Goal: Find specific page/section: Find specific page/section

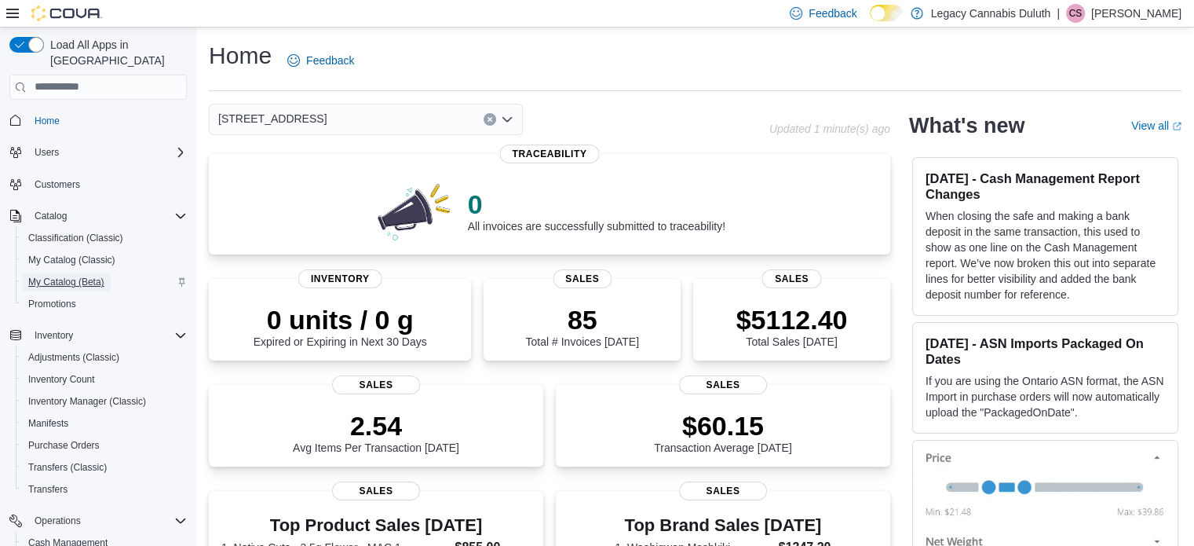
click at [85, 272] on span "My Catalog (Beta)" at bounding box center [66, 281] width 76 height 19
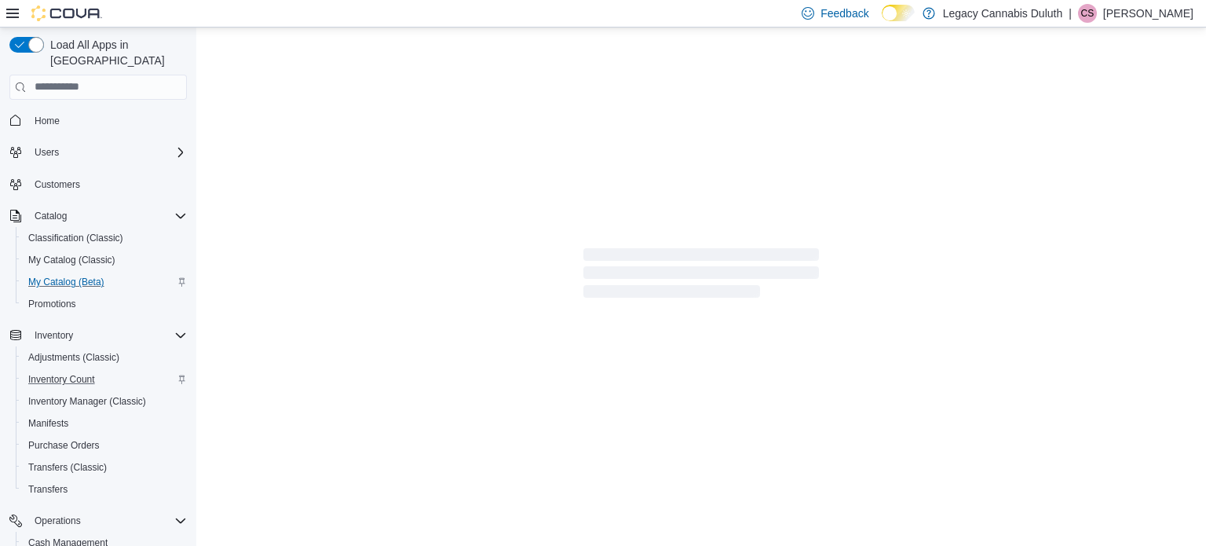
select select "**********"
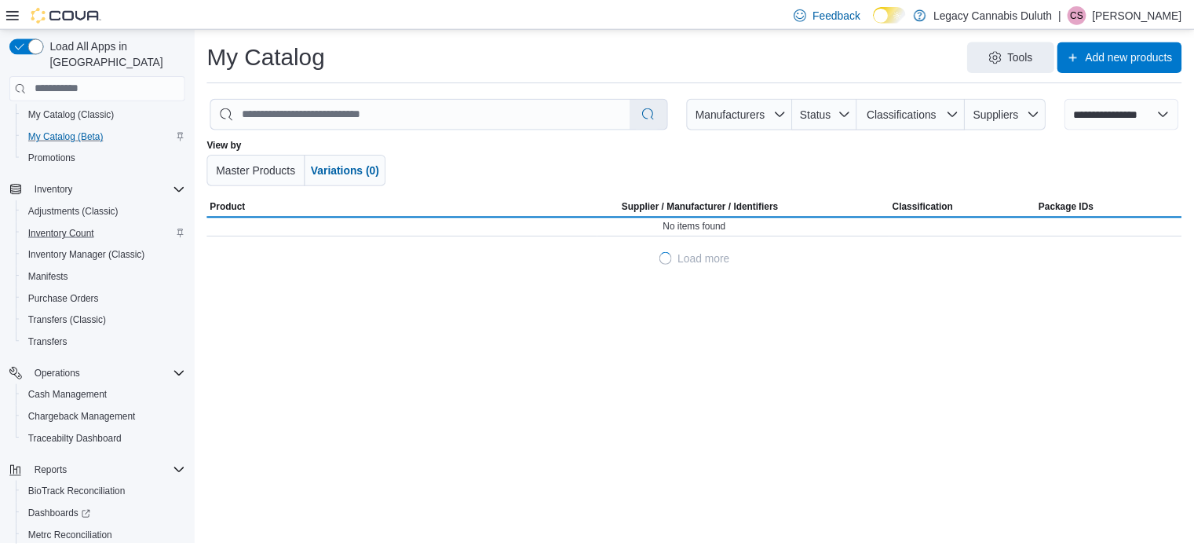
scroll to position [201, 0]
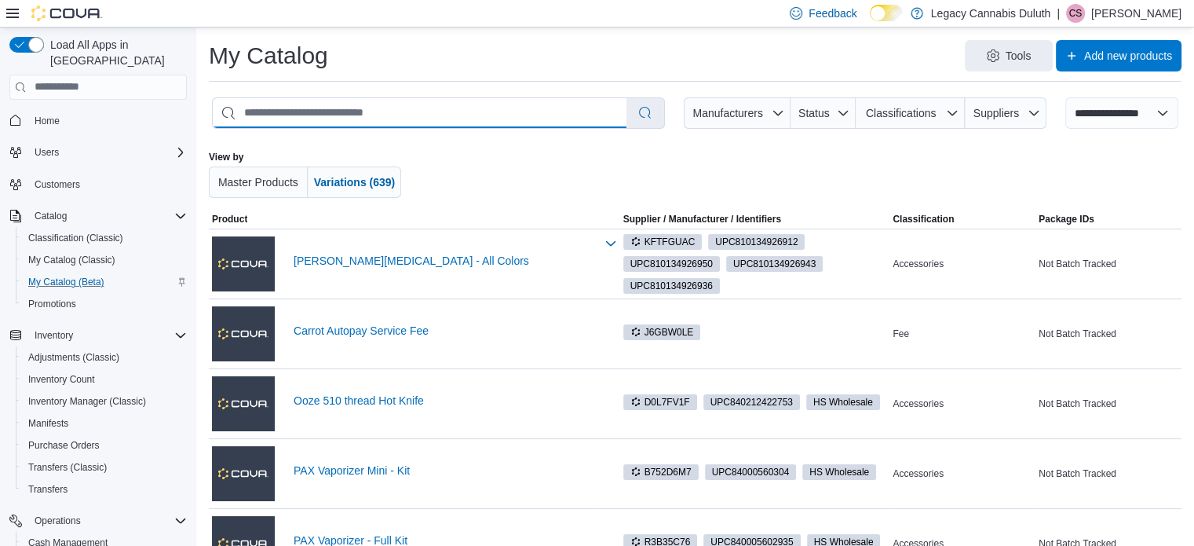
click at [353, 101] on input "search" at bounding box center [420, 113] width 414 height 30
type input "*****"
select select "*********"
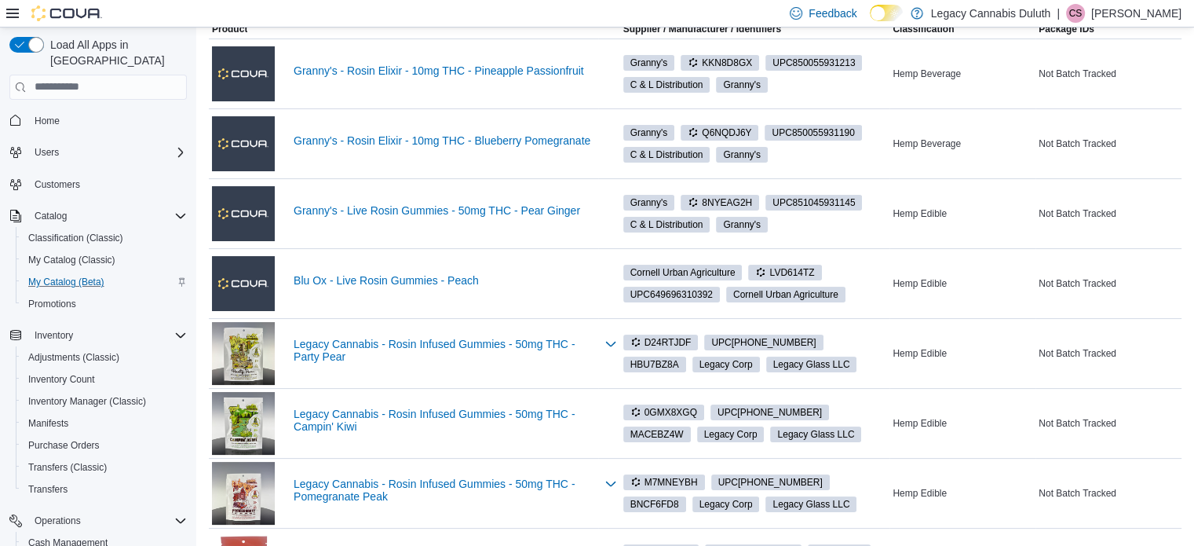
scroll to position [191, 0]
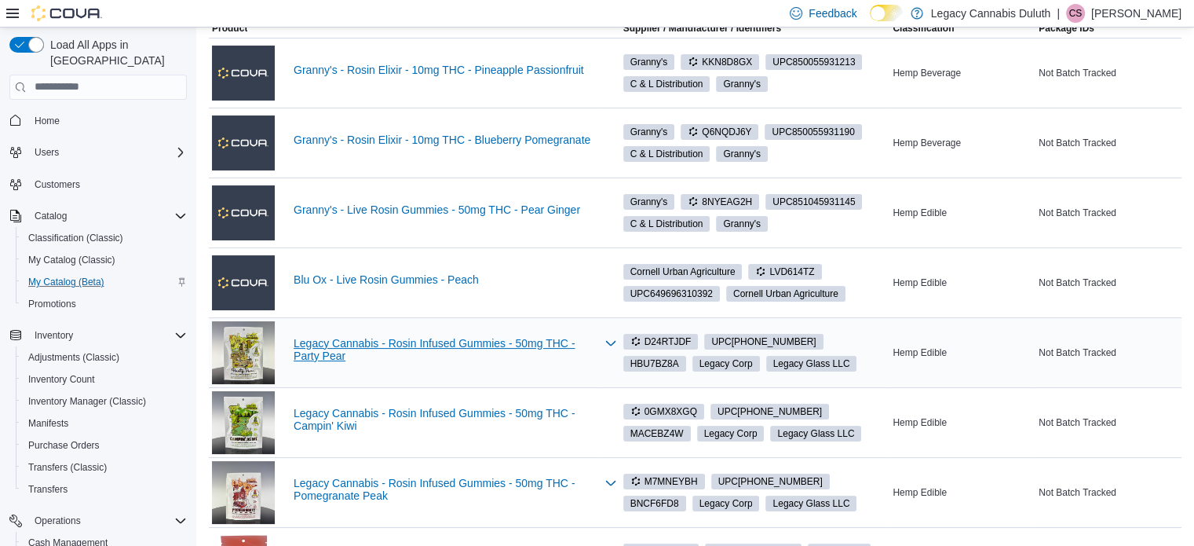
type input "*****"
click at [510, 341] on link "Legacy Cannabis - Rosin Infused Gummies - 50mg THC - Party Pear" at bounding box center [445, 349] width 302 height 25
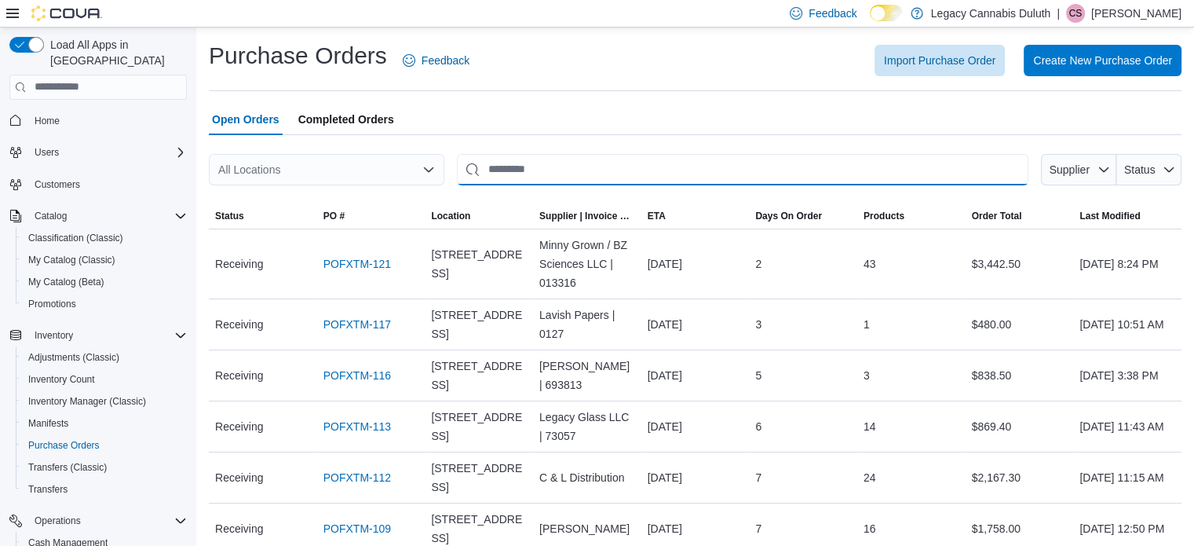
click at [523, 163] on input "This is a search bar. After typing your query, hit enter to filter the results …" at bounding box center [743, 169] width 572 height 31
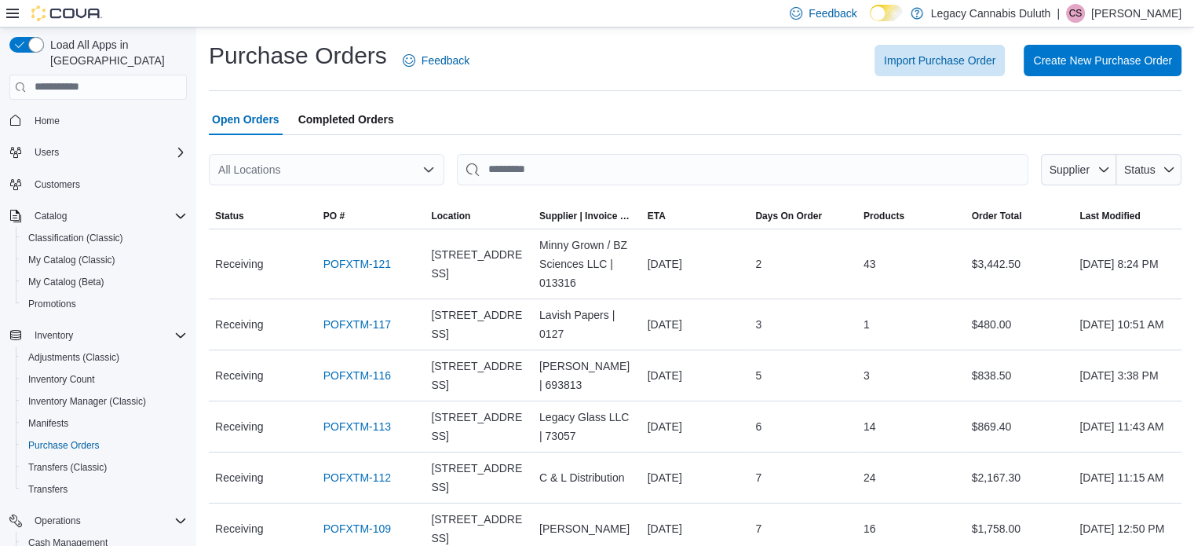
click at [515, 113] on div "Open Orders Completed Orders" at bounding box center [695, 119] width 973 height 31
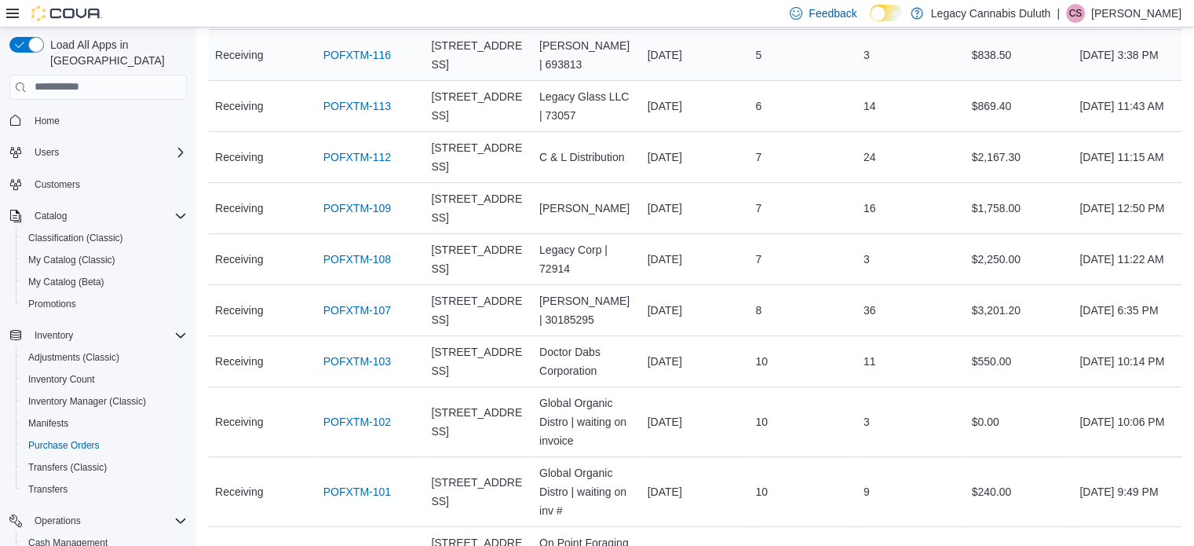
scroll to position [322, 0]
click at [344, 250] on link "POFXTM-108" at bounding box center [358, 257] width 68 height 19
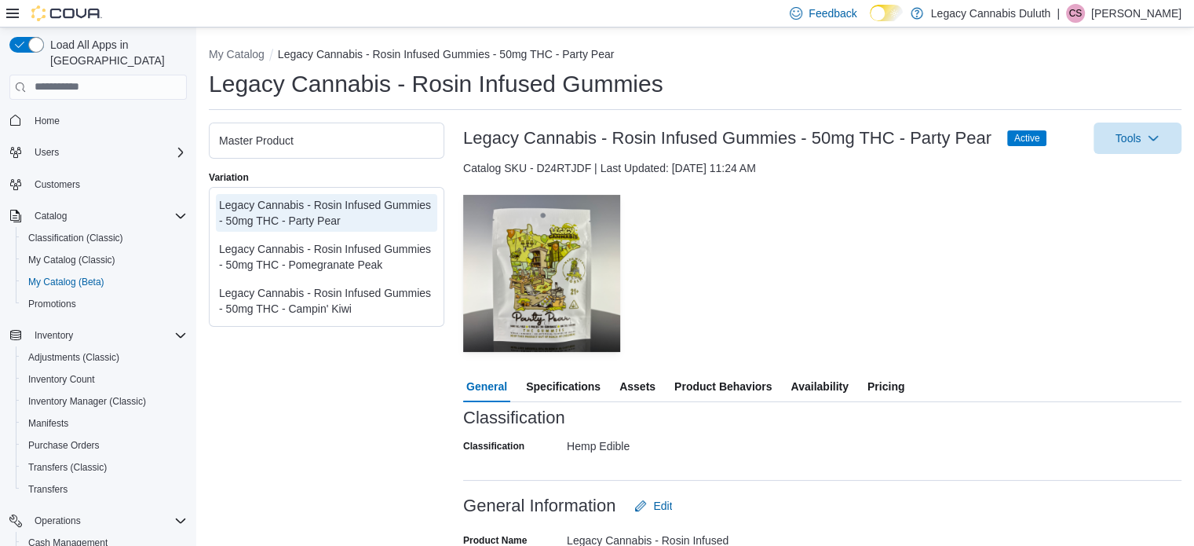
click at [815, 373] on span "Availability" at bounding box center [819, 386] width 57 height 31
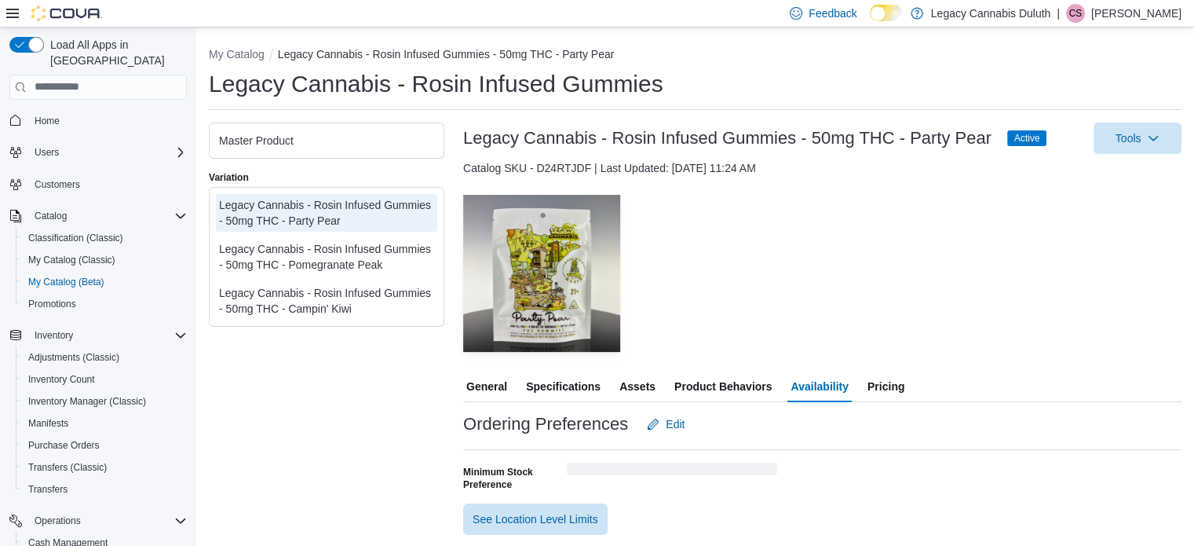
scroll to position [159, 0]
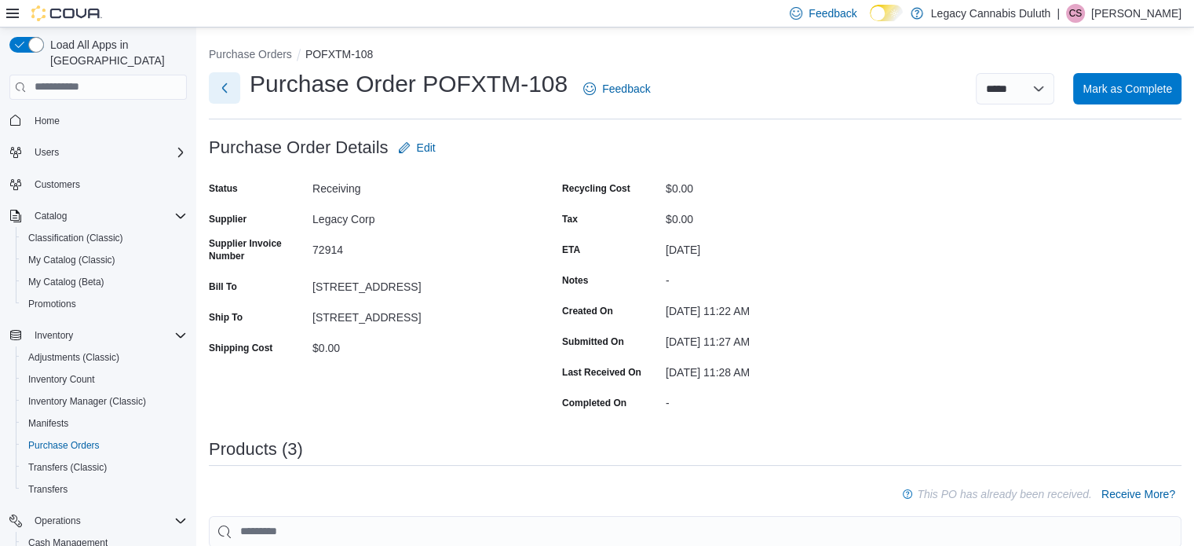
click at [222, 100] on button "Next" at bounding box center [224, 87] width 31 height 31
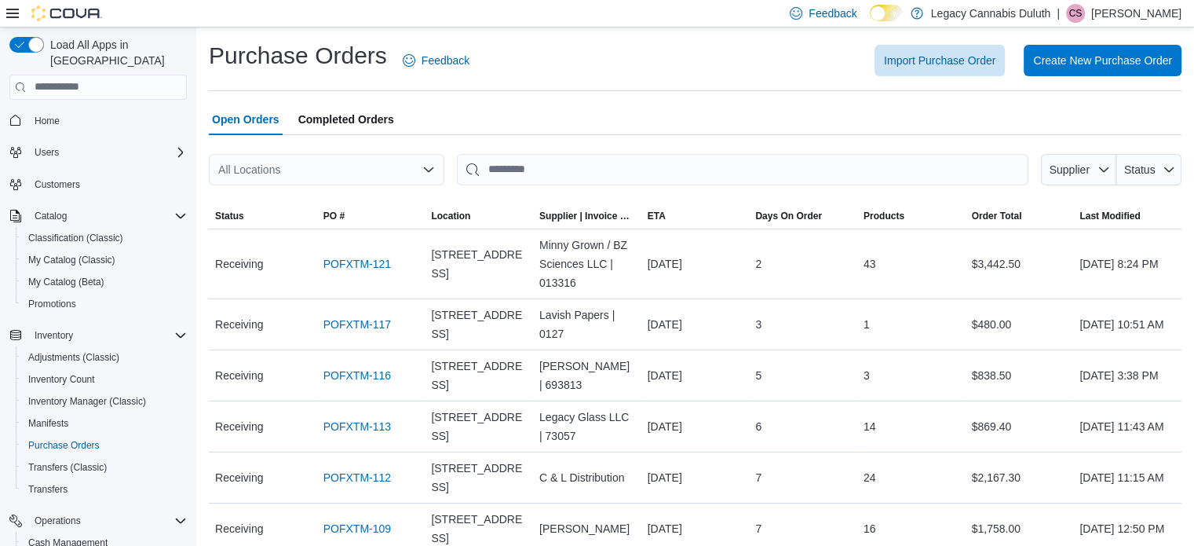
click at [320, 108] on span "Completed Orders" at bounding box center [346, 119] width 96 height 31
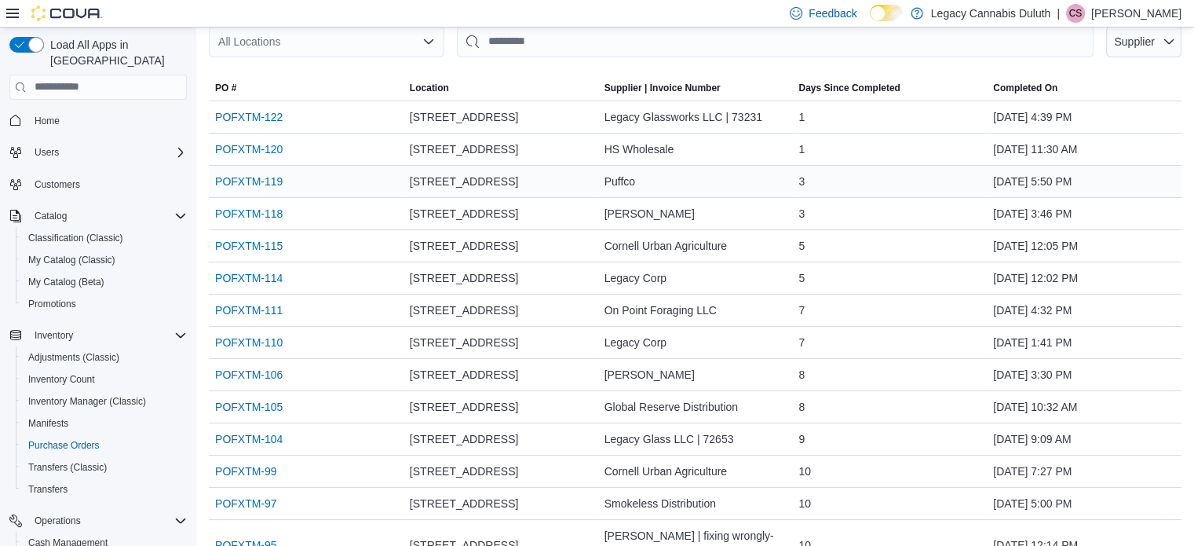
scroll to position [127, 0]
click at [252, 275] on link "POFXTM-114" at bounding box center [249, 278] width 68 height 19
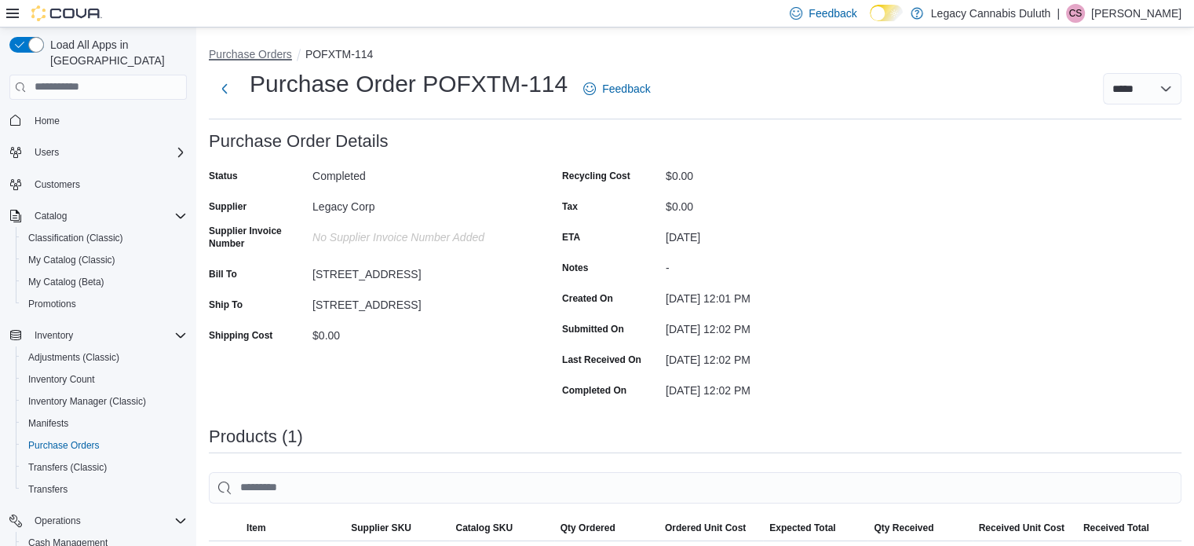
click at [251, 57] on button "Purchase Orders" at bounding box center [250, 54] width 83 height 13
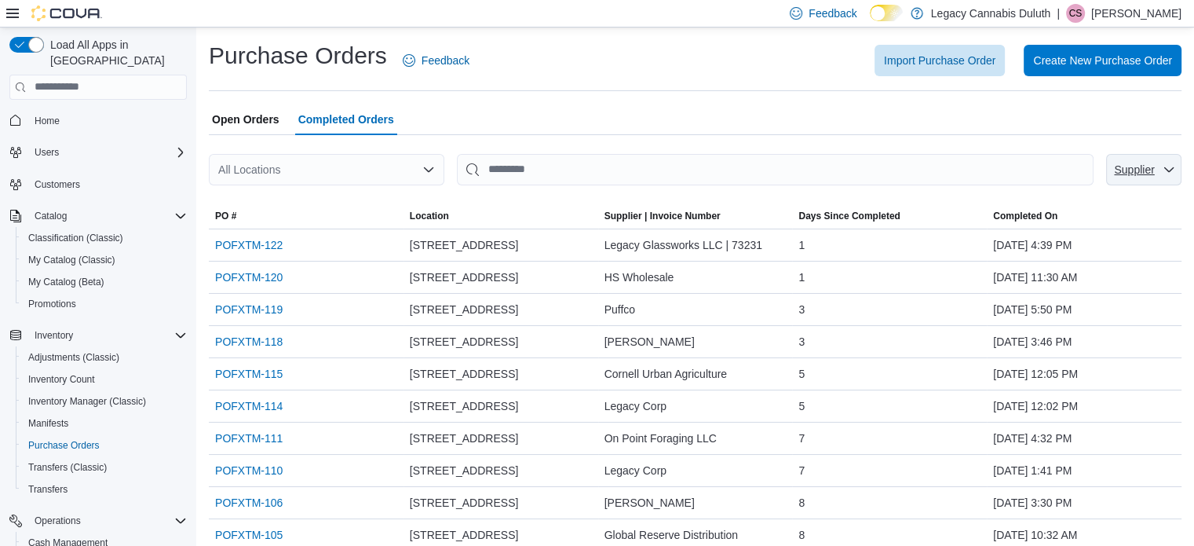
click at [1153, 169] on span "Supplier" at bounding box center [1134, 169] width 40 height 13
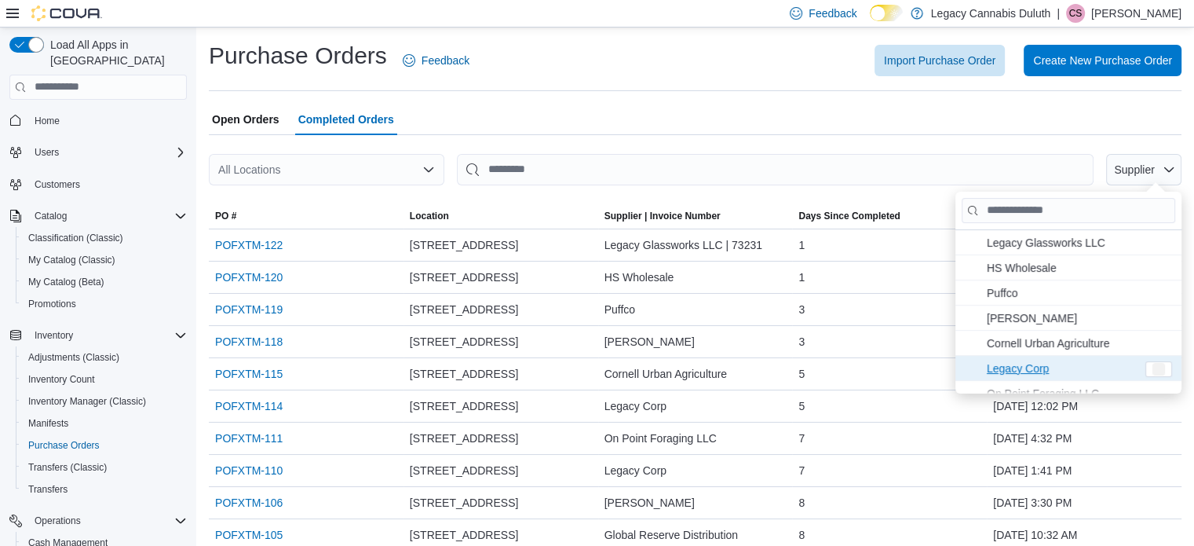
click at [1023, 358] on span "Legacy Corp . To check this option, press Enter." at bounding box center [1061, 367] width 149 height 19
type input "**********"
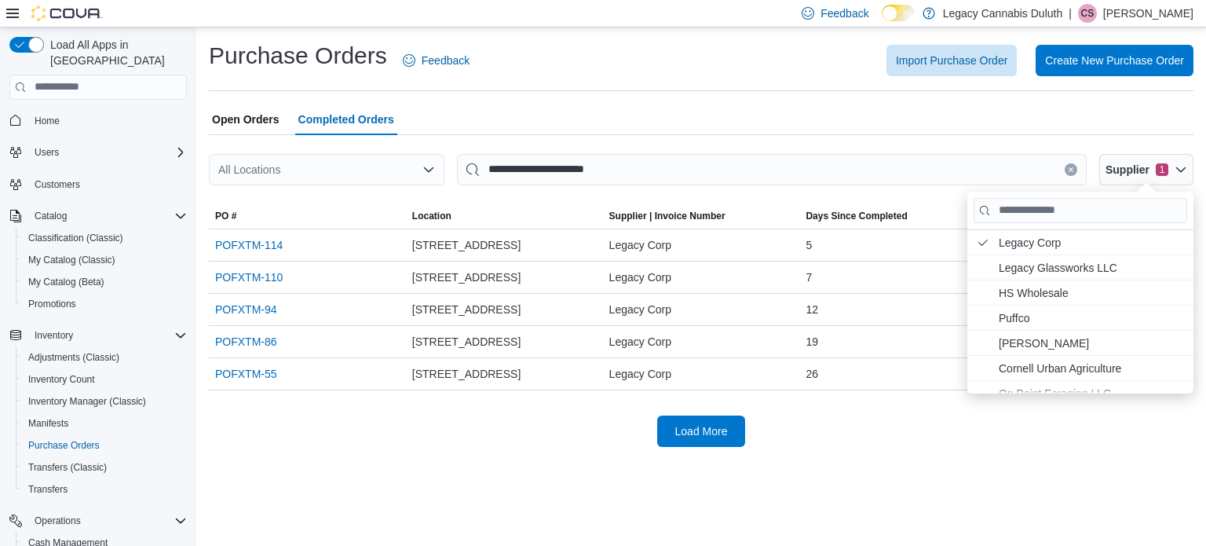
click at [818, 104] on div "Open Orders Completed Orders" at bounding box center [701, 119] width 985 height 31
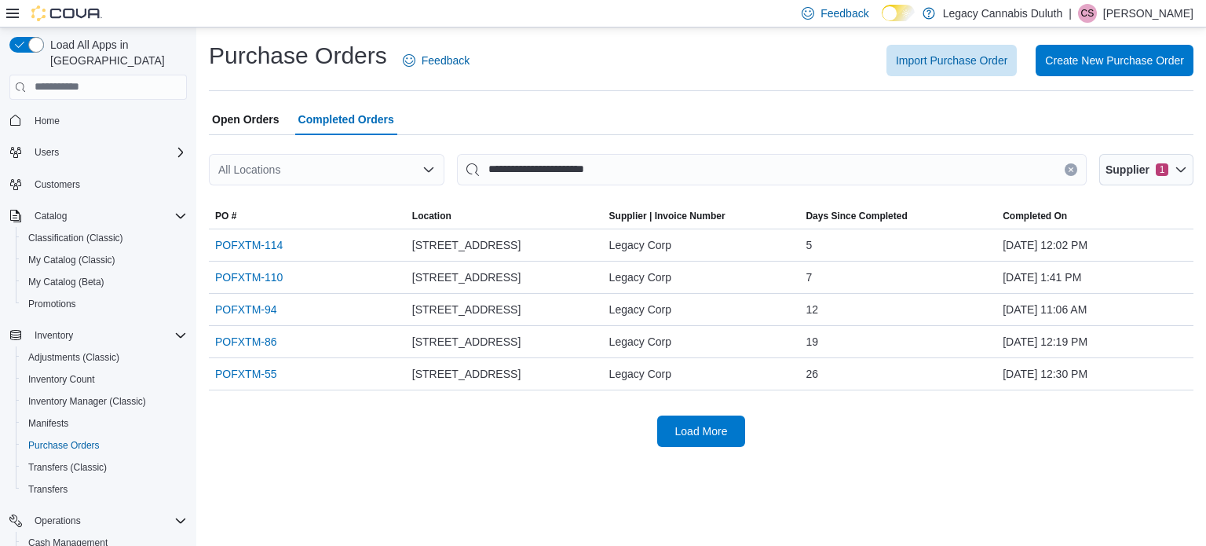
click at [244, 125] on span "Open Orders" at bounding box center [246, 119] width 68 height 31
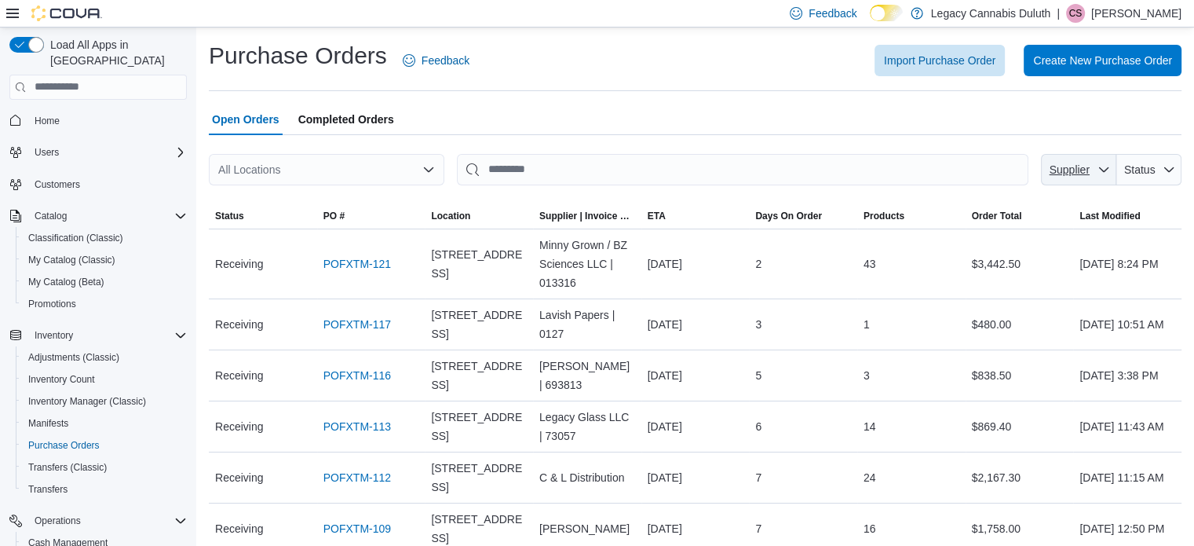
click at [1090, 170] on span "Supplier" at bounding box center [1070, 169] width 40 height 13
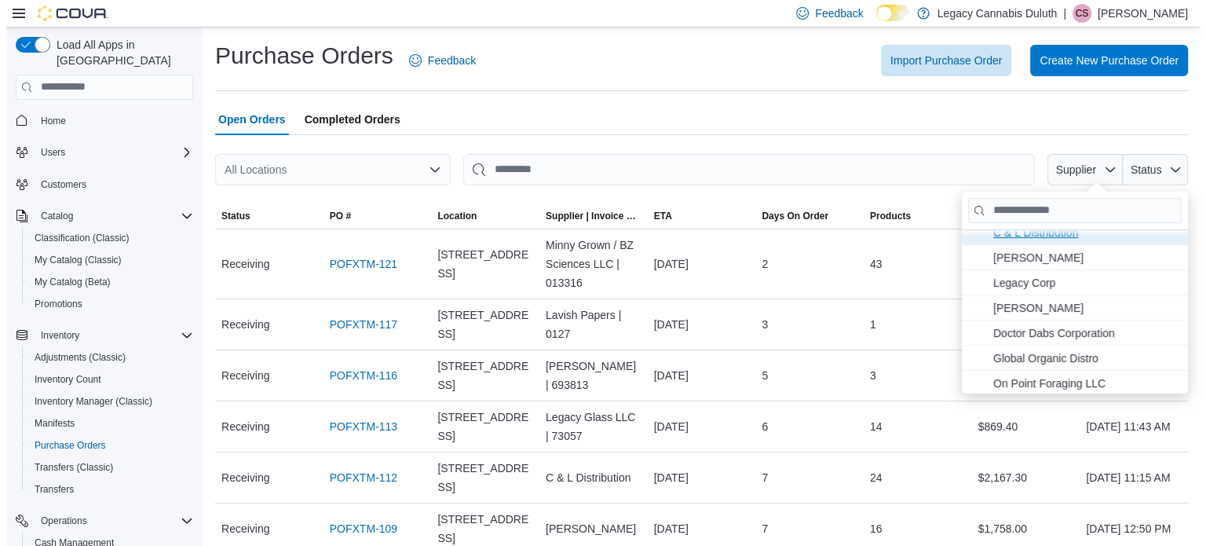
scroll to position [115, 0]
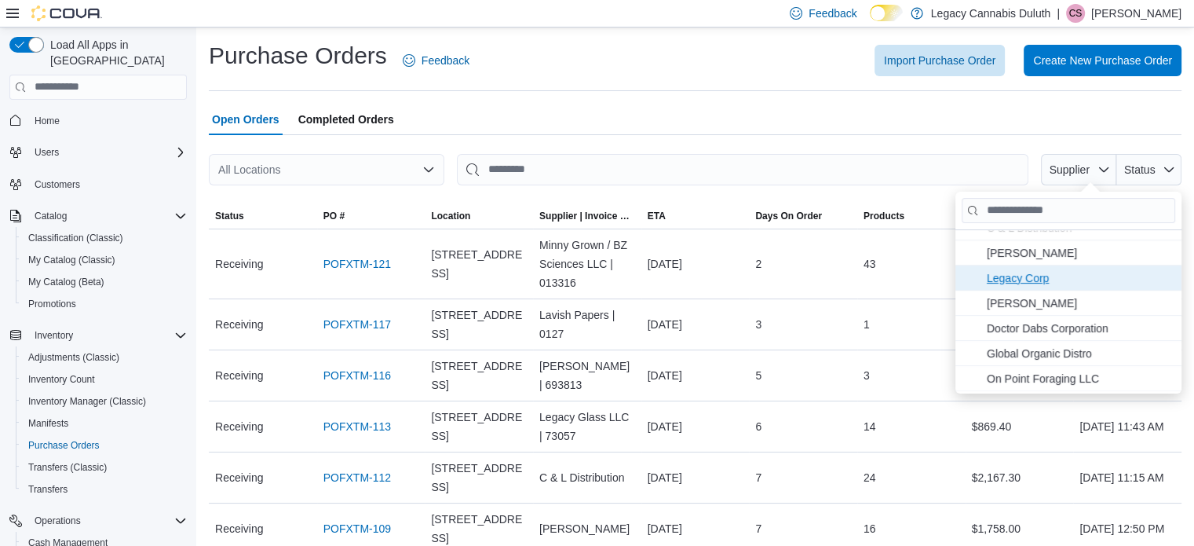
click at [1023, 274] on span "Legacy Corp . To check this option, press Enter." at bounding box center [1079, 277] width 185 height 19
type input "**********"
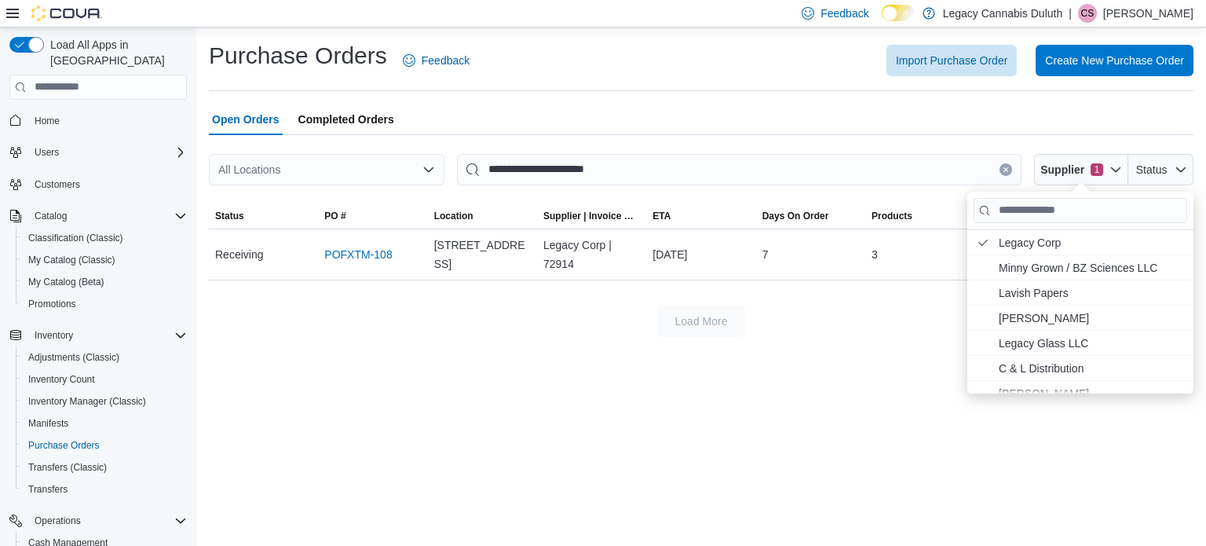
click at [355, 327] on div "Load More" at bounding box center [701, 320] width 985 height 31
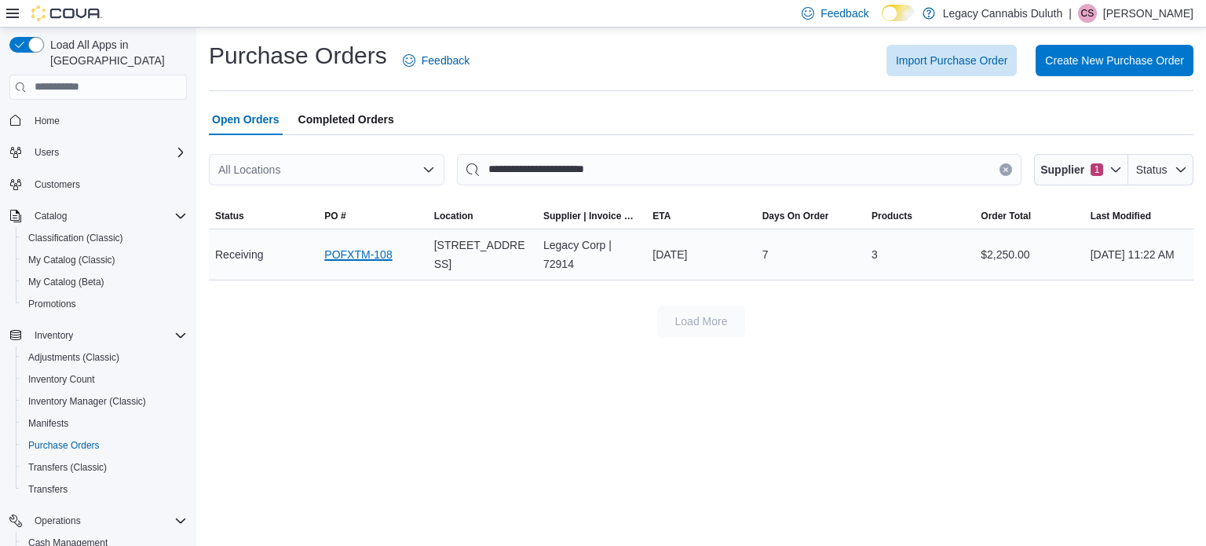
click at [366, 254] on link "POFXTM-108" at bounding box center [358, 254] width 68 height 19
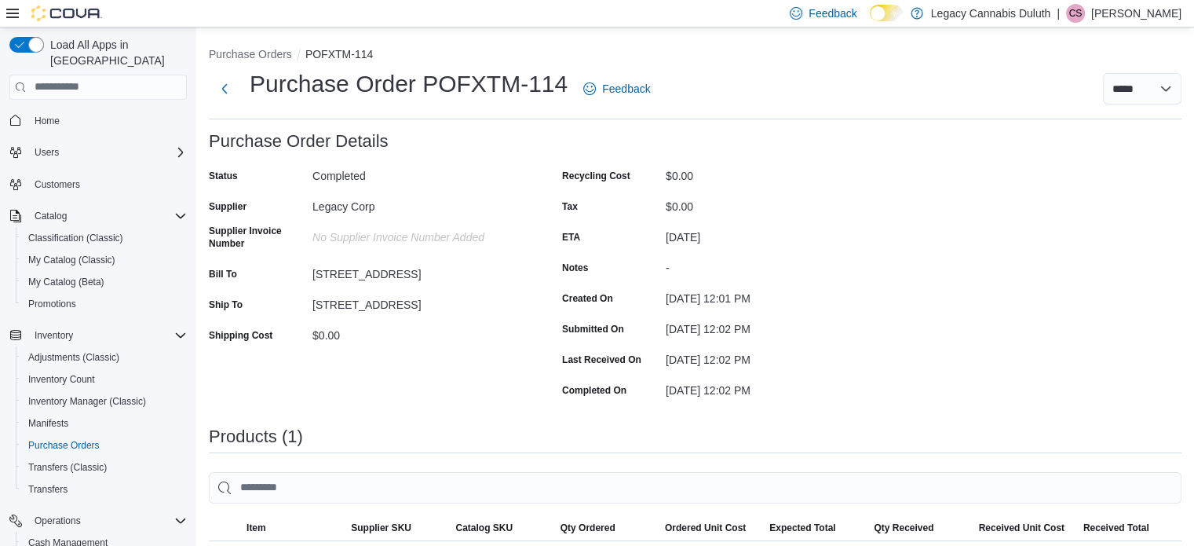
click at [1045, 356] on div "Purchase Order: POFXTM-114 Feedback Purchase Order Details Status Completed Sup…" at bounding box center [695, 487] width 973 height 710
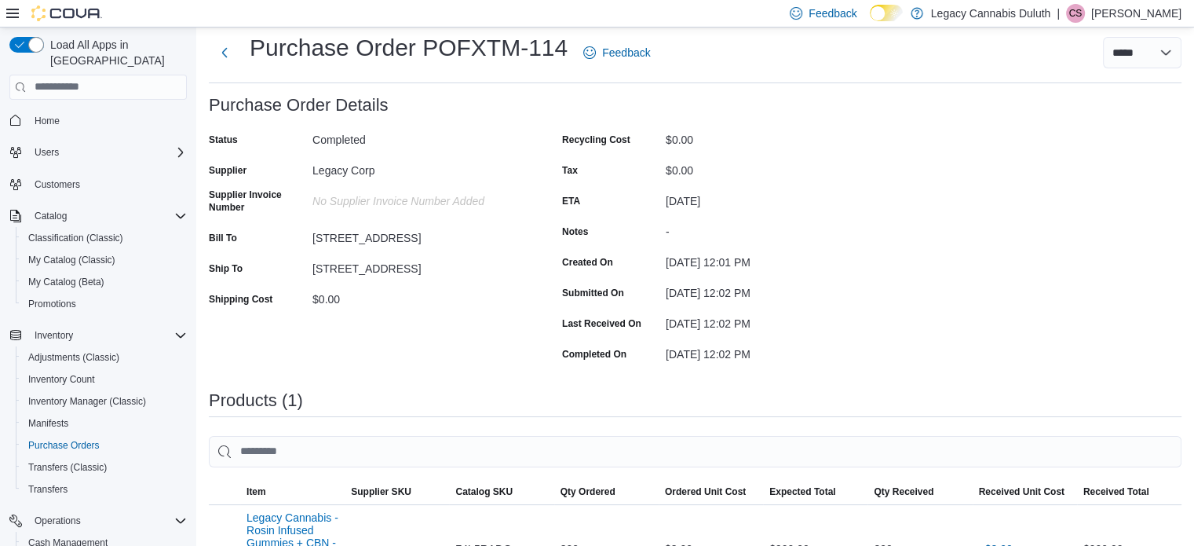
scroll to position [29, 0]
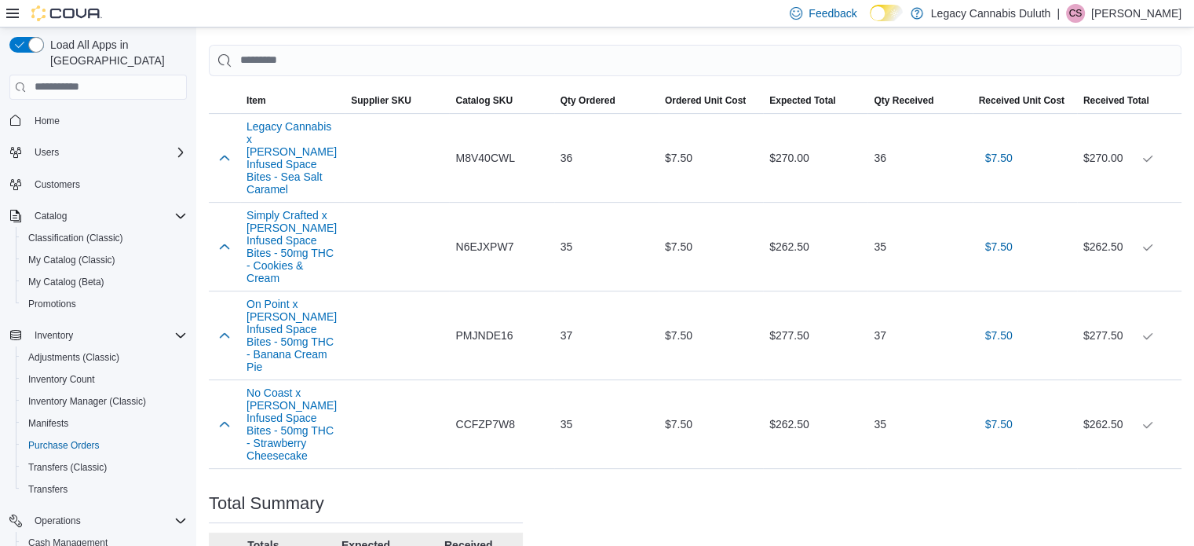
scroll to position [417, 0]
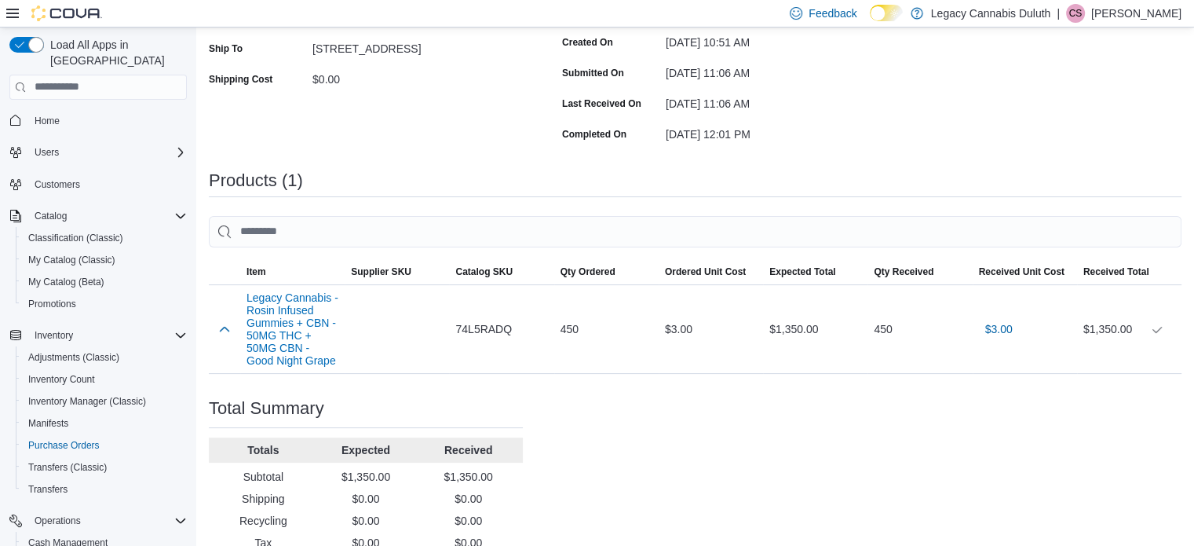
scroll to position [308, 0]
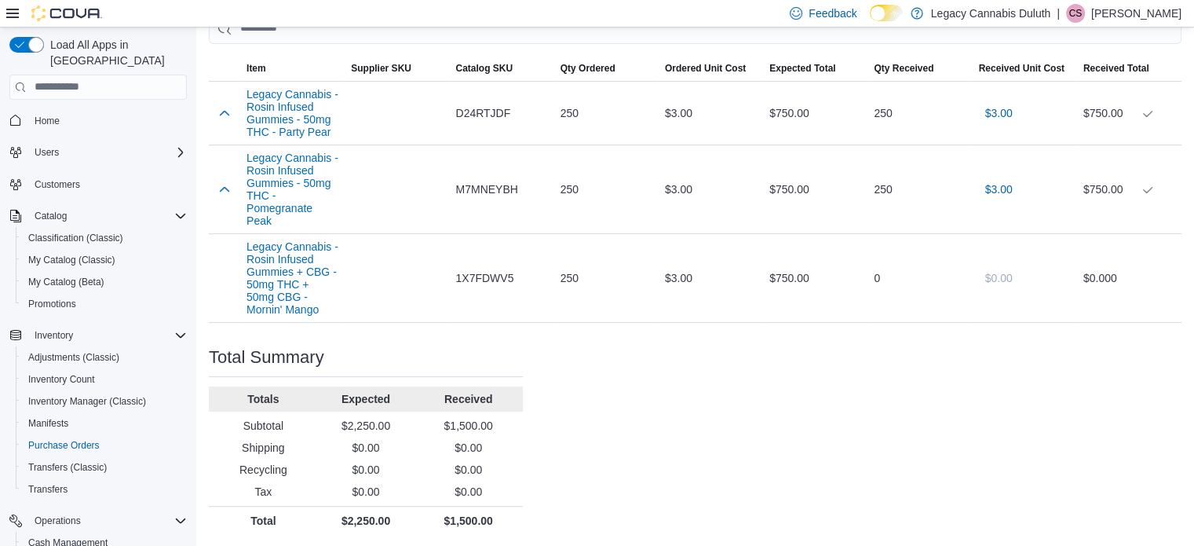
scroll to position [468, 0]
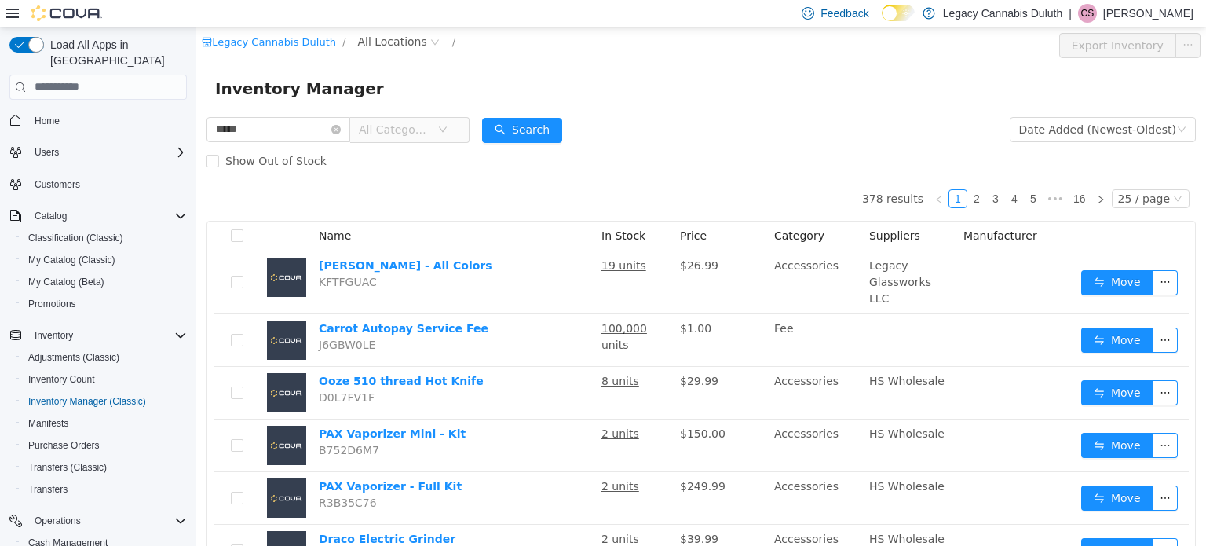
type input "*****"
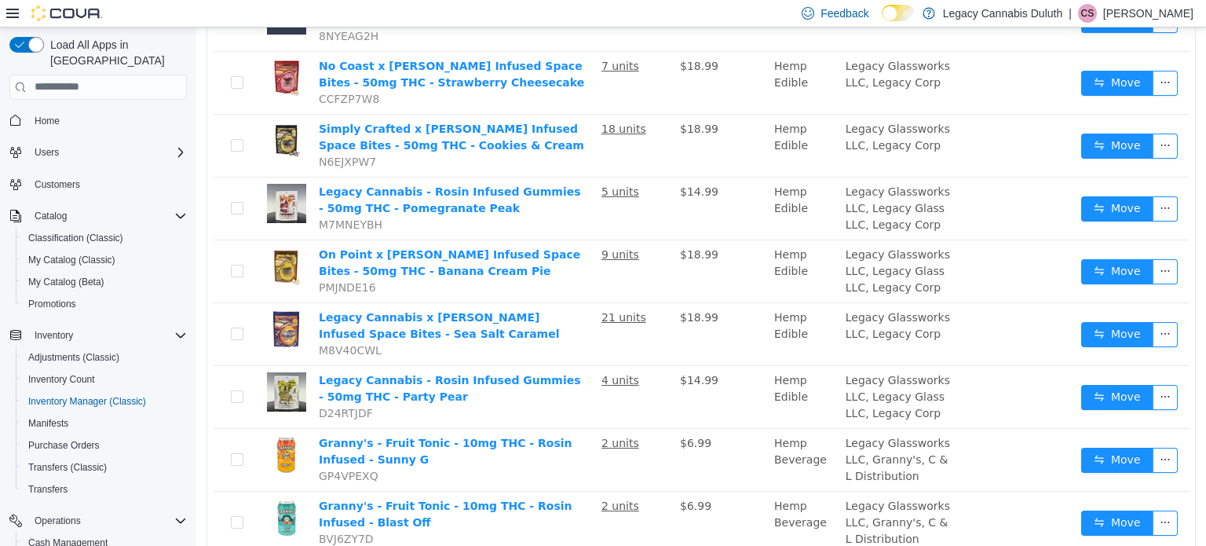
scroll to position [457, 0]
